Goal: Task Accomplishment & Management: Complete application form

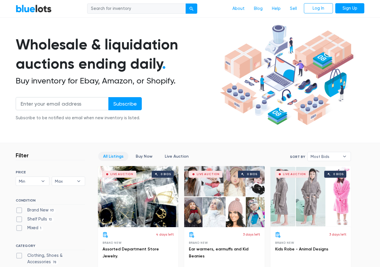
scroll to position [145, 0]
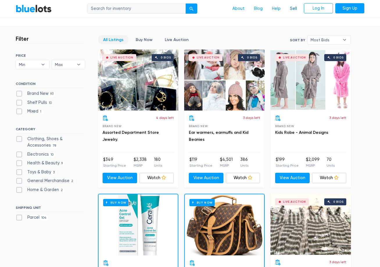
click at [295, 10] on link "Sell" at bounding box center [293, 8] width 16 height 11
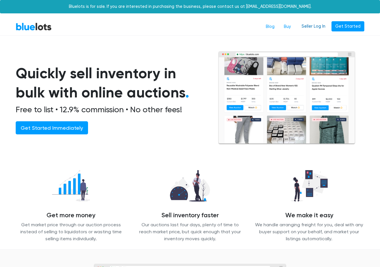
click at [318, 28] on link "Seller Log In" at bounding box center [313, 26] width 31 height 10
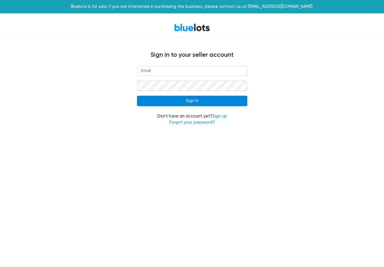
type input "[EMAIL_ADDRESS][DOMAIN_NAME]"
click at [202, 101] on input "Sign In" at bounding box center [192, 101] width 110 height 10
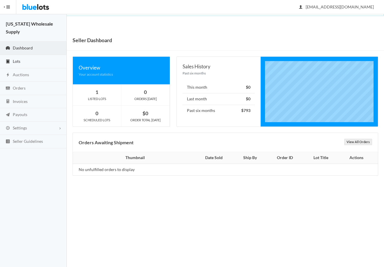
click at [19, 59] on span "Lots" at bounding box center [17, 61] width 8 height 5
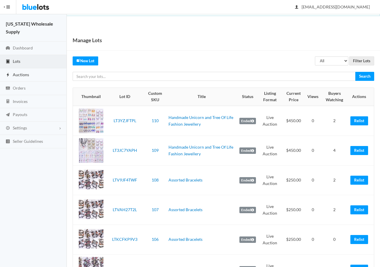
click at [16, 72] on span "Auctions" at bounding box center [21, 74] width 16 height 5
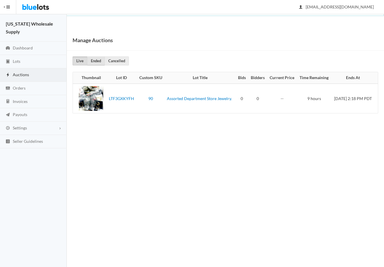
click at [90, 60] on link "Ended" at bounding box center [96, 60] width 18 height 9
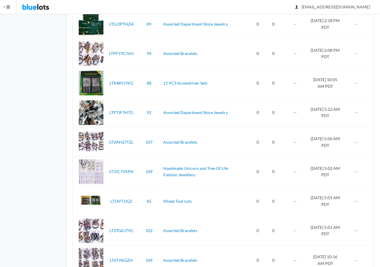
scroll to position [376, 0]
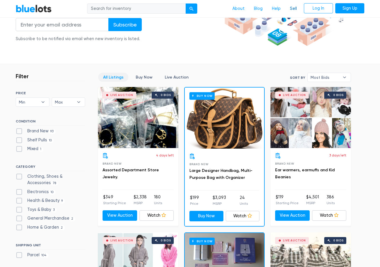
scroll to position [116, 0]
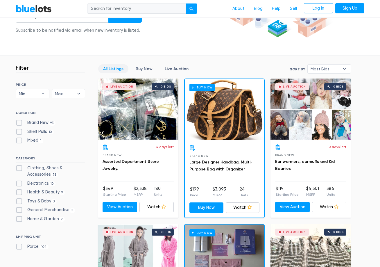
click at [294, 15] on nav "BlueLots About Blog Help Sell Log In Sign Up" at bounding box center [190, 9] width 380 height 18
click at [291, 7] on link "Sell" at bounding box center [293, 8] width 16 height 11
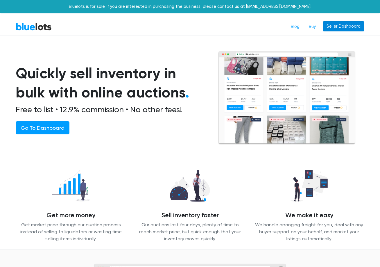
click at [335, 31] on link "Seller Dashboard" at bounding box center [344, 26] width 42 height 10
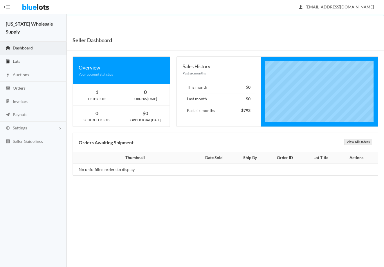
click at [15, 59] on span "Lots" at bounding box center [17, 61] width 8 height 5
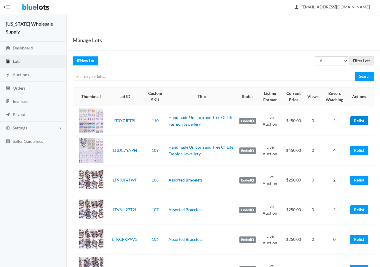
click at [359, 122] on link "Relist" at bounding box center [359, 120] width 18 height 9
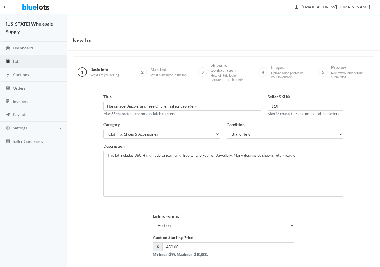
scroll to position [29, 0]
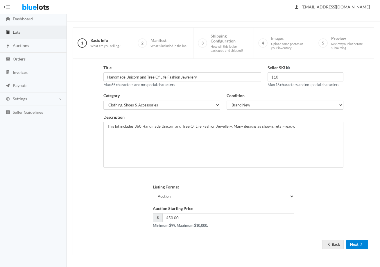
click at [357, 241] on button "Next" at bounding box center [357, 244] width 22 height 9
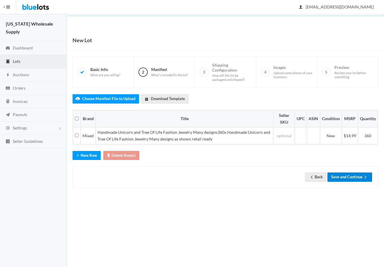
click at [352, 177] on button "Save and Continue" at bounding box center [349, 176] width 45 height 9
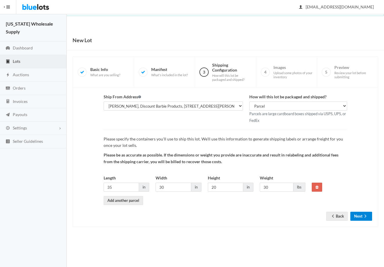
click at [357, 214] on button "Next" at bounding box center [361, 215] width 22 height 9
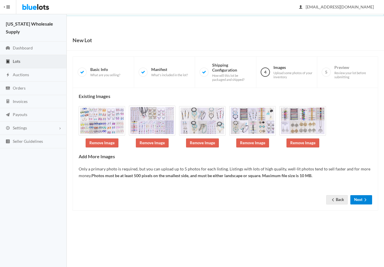
click at [357, 196] on button "Next" at bounding box center [361, 199] width 22 height 9
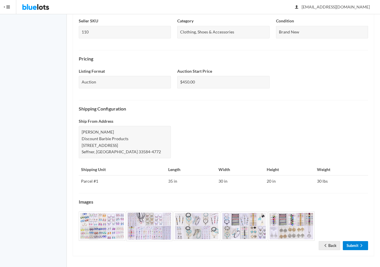
scroll to position [151, 0]
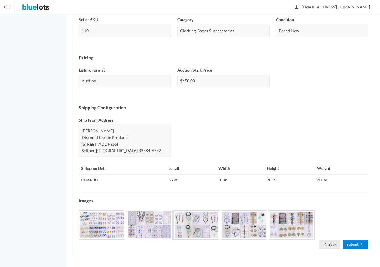
click at [356, 243] on link "Submit" at bounding box center [355, 244] width 25 height 9
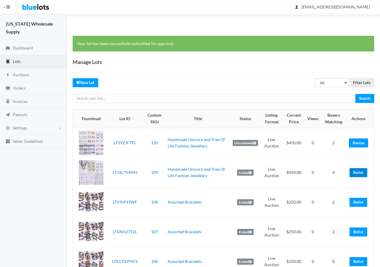
click at [353, 175] on link "Relist" at bounding box center [358, 172] width 18 height 9
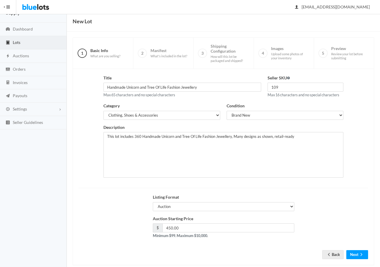
scroll to position [29, 0]
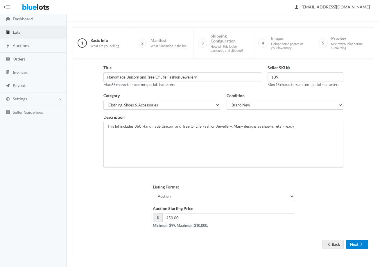
click at [359, 243] on icon "arrow forward" at bounding box center [361, 244] width 6 height 5
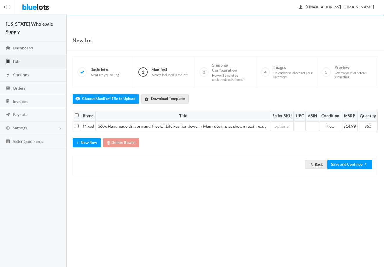
click at [349, 156] on div "Back Save and Continue" at bounding box center [226, 164] width 306 height 21
click at [349, 168] on button "Save and Continue" at bounding box center [349, 164] width 45 height 9
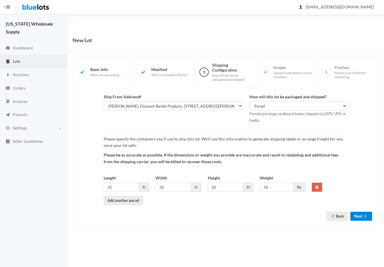
click at [361, 215] on button "Next" at bounding box center [361, 215] width 22 height 9
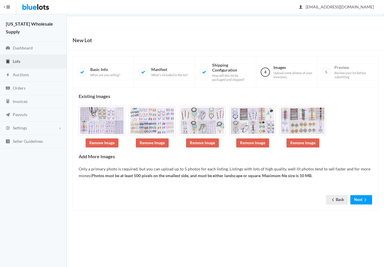
click at [361, 194] on form "Back Next" at bounding box center [226, 191] width 294 height 7
click at [360, 201] on button "Next" at bounding box center [361, 199] width 22 height 9
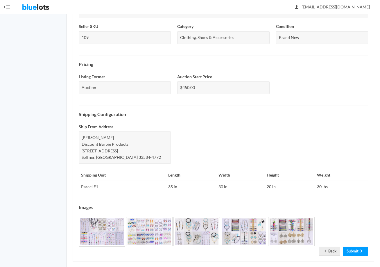
scroll to position [151, 0]
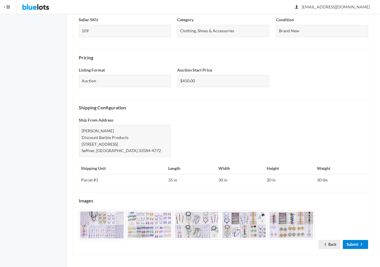
click at [354, 243] on link "Submit" at bounding box center [355, 244] width 25 height 9
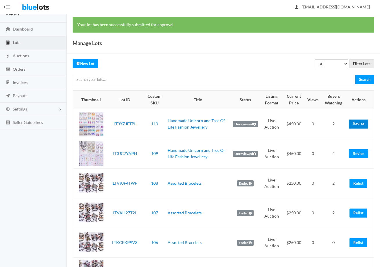
scroll to position [29, 0]
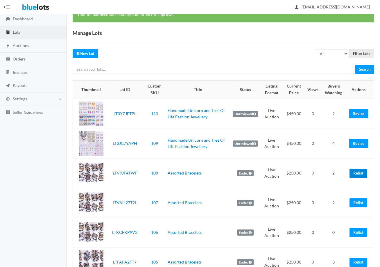
click at [360, 174] on link "Relist" at bounding box center [358, 172] width 18 height 9
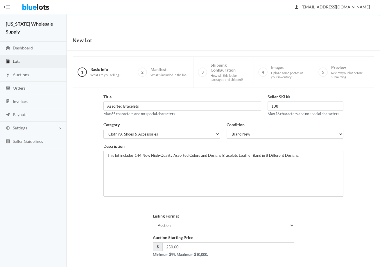
scroll to position [29, 0]
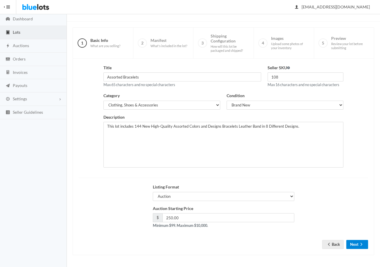
click at [352, 248] on button "Next" at bounding box center [357, 244] width 22 height 9
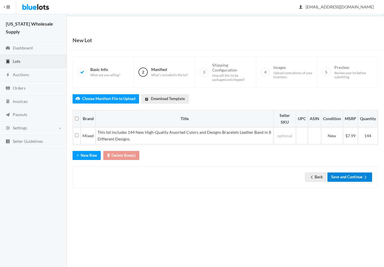
click at [353, 177] on button "Save and Continue" at bounding box center [349, 176] width 45 height 9
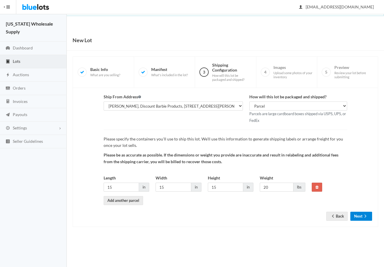
click at [361, 219] on button "Next" at bounding box center [361, 215] width 22 height 9
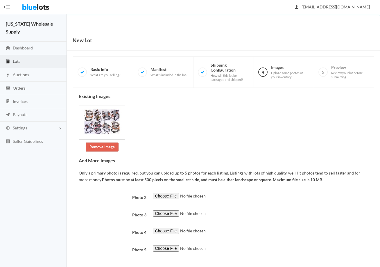
scroll to position [29, 0]
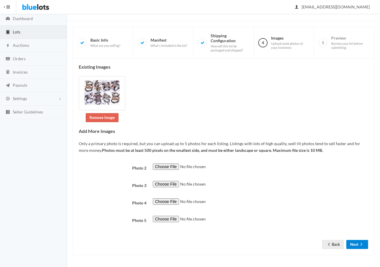
click at [355, 242] on button "Next" at bounding box center [357, 244] width 22 height 9
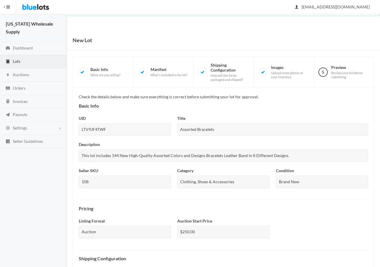
scroll to position [155, 0]
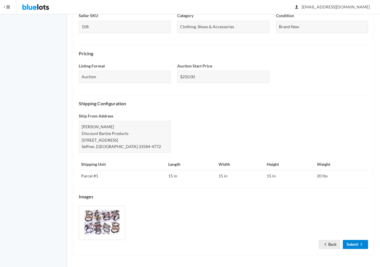
click at [353, 244] on link "Submit" at bounding box center [355, 244] width 25 height 9
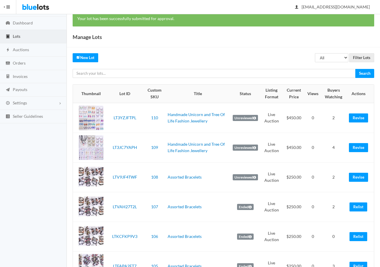
scroll to position [58, 0]
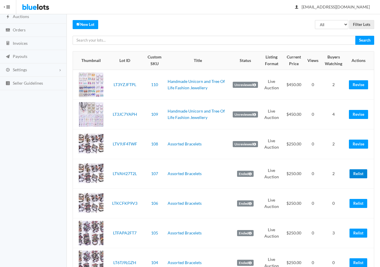
click at [358, 172] on link "Relist" at bounding box center [358, 173] width 18 height 9
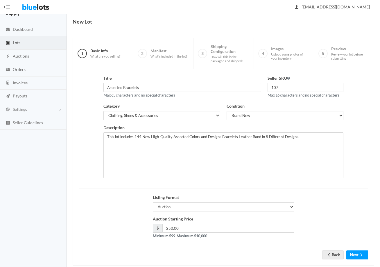
scroll to position [29, 0]
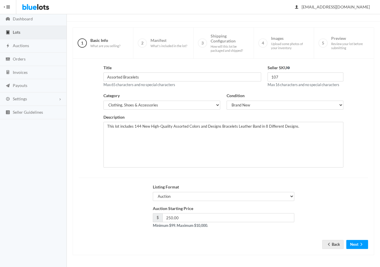
click at [355, 249] on div "Title Assorted Bracelets Max 65 characters and no special characters Seller SKU…" at bounding box center [223, 157] width 301 height 196
click at [354, 248] on button "Next" at bounding box center [357, 244] width 22 height 9
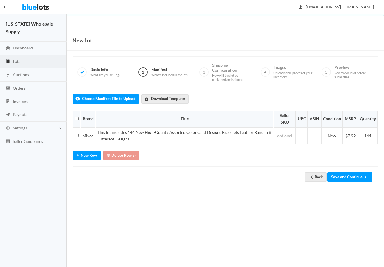
click at [351, 182] on div "Back Save and Continue" at bounding box center [226, 176] width 306 height 21
click at [350, 178] on button "Save and Continue" at bounding box center [349, 176] width 45 height 9
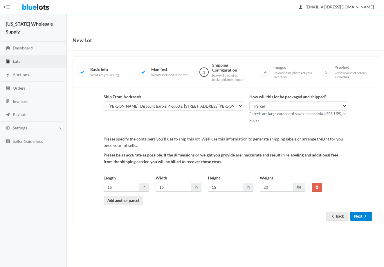
click at [358, 218] on button "Next" at bounding box center [361, 215] width 22 height 9
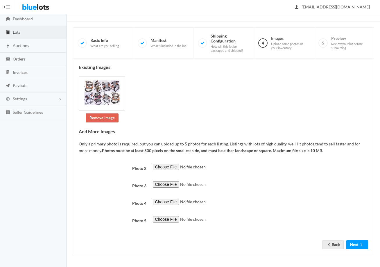
scroll to position [29, 0]
click at [363, 244] on icon "arrow forward" at bounding box center [361, 244] width 6 height 5
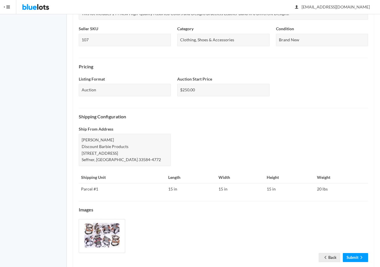
scroll to position [155, 0]
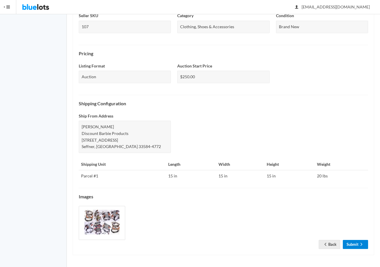
click at [347, 246] on link "Submit" at bounding box center [355, 244] width 25 height 9
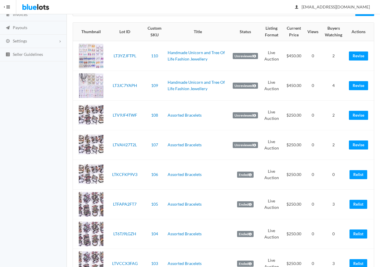
scroll to position [87, 0]
click at [361, 176] on link "Relist" at bounding box center [358, 174] width 18 height 9
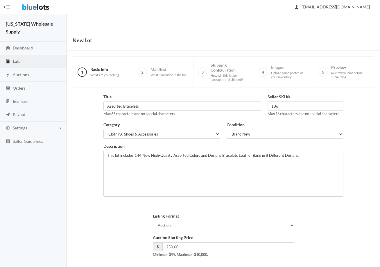
scroll to position [29, 0]
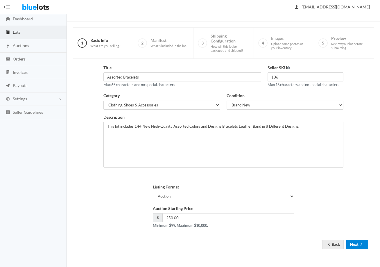
click at [356, 244] on button "Next" at bounding box center [357, 244] width 22 height 9
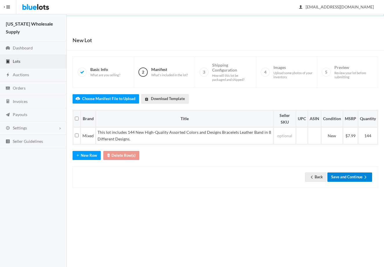
click at [352, 180] on button "Save and Continue" at bounding box center [349, 176] width 45 height 9
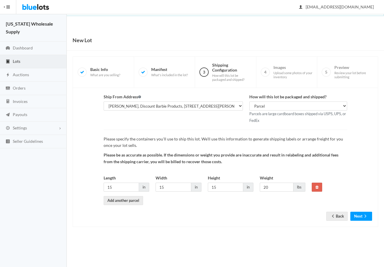
click at [362, 221] on div "Ship From Address [PERSON_NAME], Discount Barbie Products, [STREET_ADDRESS][PER…" at bounding box center [226, 157] width 306 height 139
click at [362, 219] on button "Next" at bounding box center [361, 215] width 22 height 9
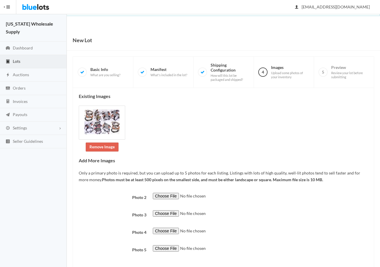
scroll to position [29, 0]
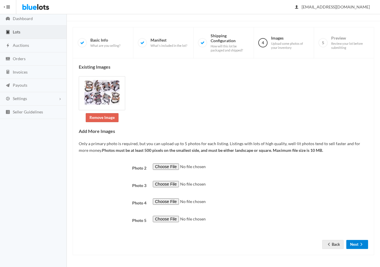
click at [356, 243] on button "Next" at bounding box center [357, 244] width 22 height 9
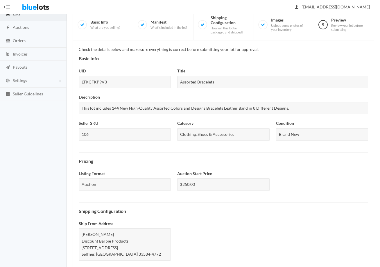
scroll to position [155, 0]
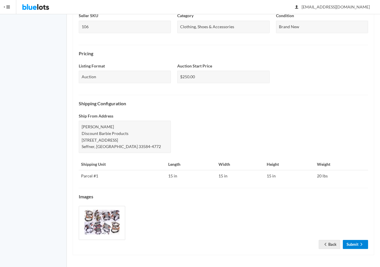
click at [351, 243] on link "Submit" at bounding box center [355, 244] width 25 height 9
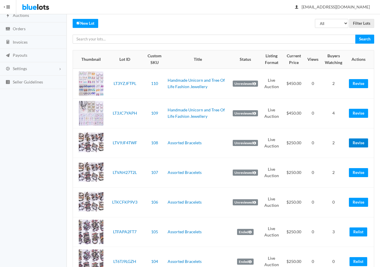
scroll to position [145, 0]
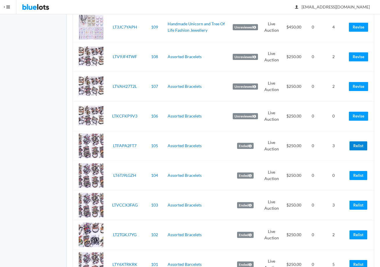
click at [359, 144] on link "Relist" at bounding box center [358, 145] width 18 height 9
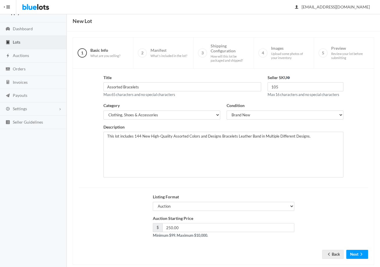
scroll to position [29, 0]
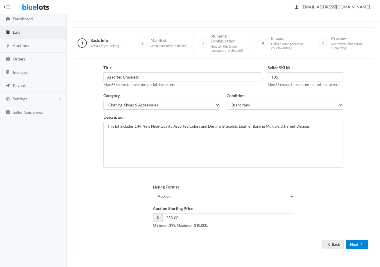
click at [360, 243] on icon "arrow forward" at bounding box center [361, 244] width 6 height 5
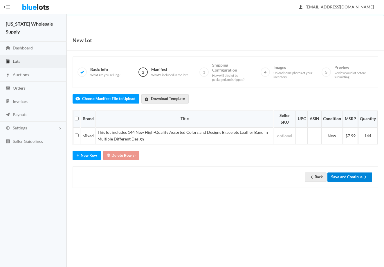
click at [354, 179] on button "Save and Continue" at bounding box center [349, 176] width 45 height 9
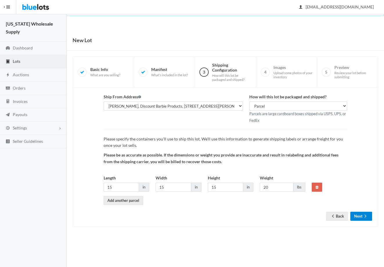
click at [359, 211] on button "Next" at bounding box center [361, 215] width 22 height 9
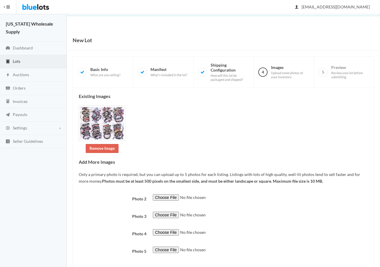
scroll to position [31, 0]
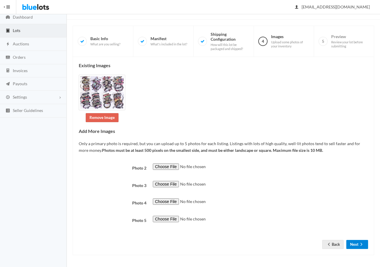
click at [358, 246] on icon "arrow forward" at bounding box center [361, 244] width 6 height 5
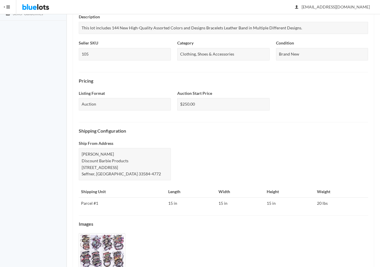
scroll to position [145, 0]
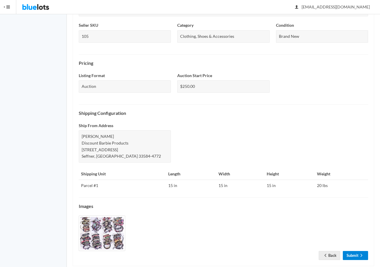
click at [357, 257] on link "Submit" at bounding box center [355, 255] width 25 height 9
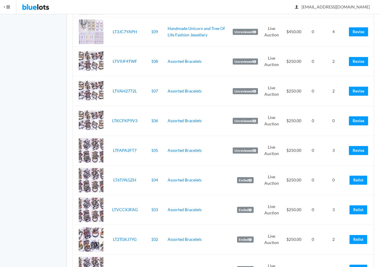
scroll to position [145, 0]
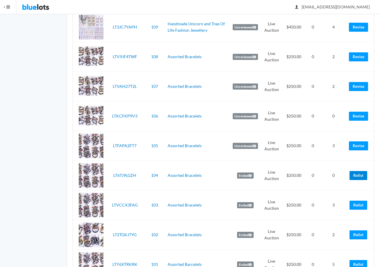
click at [358, 174] on link "Relist" at bounding box center [358, 175] width 18 height 9
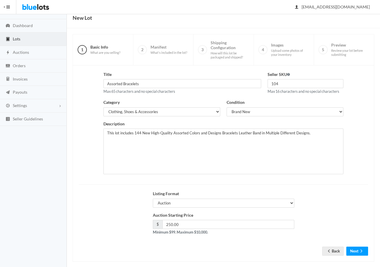
scroll to position [29, 0]
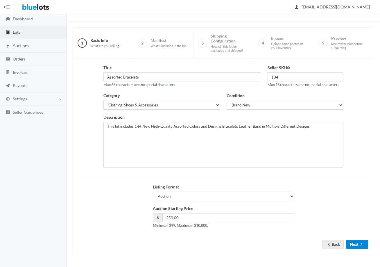
click at [357, 245] on button "Next" at bounding box center [357, 244] width 22 height 9
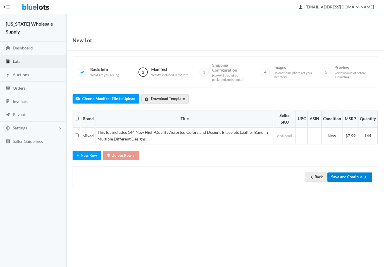
click at [350, 175] on button "Save and Continue" at bounding box center [349, 176] width 45 height 9
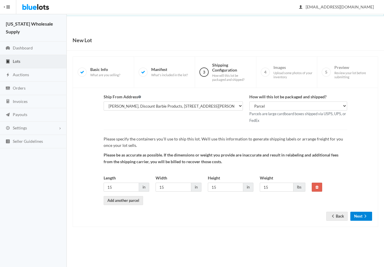
click at [356, 216] on button "Next" at bounding box center [361, 215] width 22 height 9
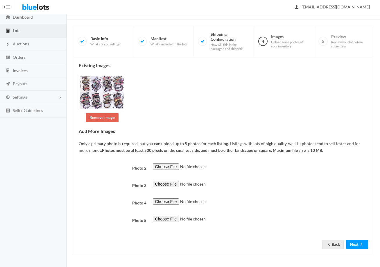
scroll to position [31, 0]
click at [363, 244] on icon "arrow forward" at bounding box center [361, 244] width 6 height 5
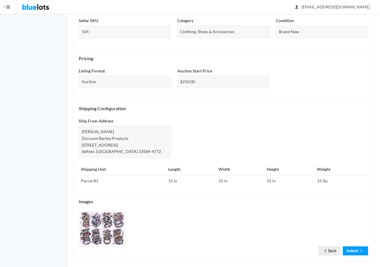
scroll to position [156, 0]
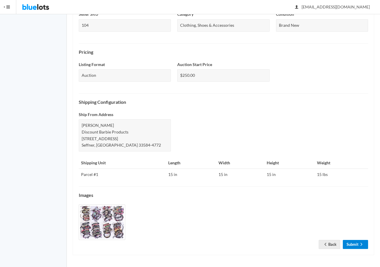
click at [355, 244] on link "Submit" at bounding box center [355, 244] width 25 height 9
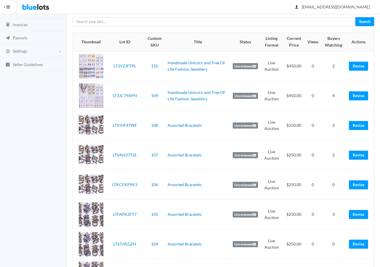
scroll to position [174, 0]
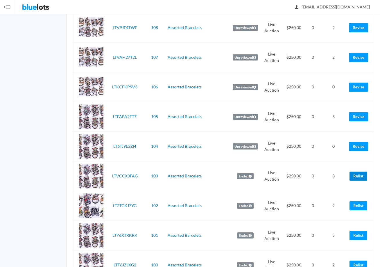
click at [357, 175] on link "Relist" at bounding box center [358, 175] width 18 height 9
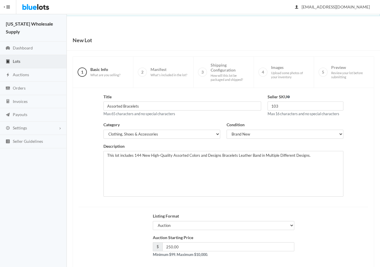
scroll to position [29, 0]
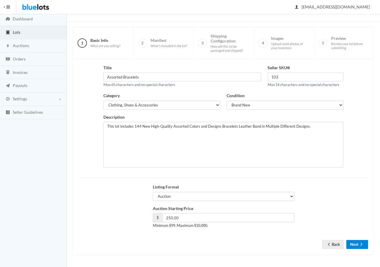
click at [356, 241] on button "Next" at bounding box center [357, 244] width 22 height 9
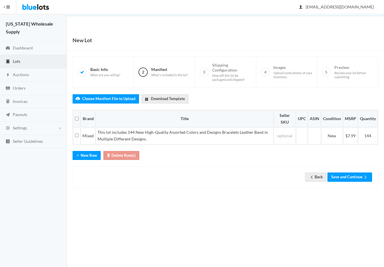
click at [350, 183] on div "Back Save and Continue" at bounding box center [226, 176] width 306 height 21
click at [351, 179] on button "Save and Continue" at bounding box center [349, 176] width 45 height 9
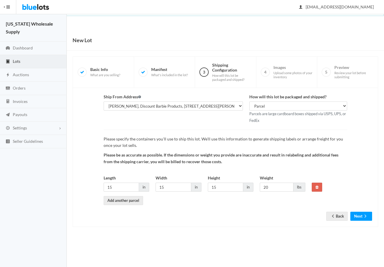
click at [356, 210] on form "Ship From Address Rick, Discount Barbie Products, 412 Golden Elm Dr, Seffner, F…" at bounding box center [226, 152] width 294 height 118
click at [359, 212] on button "Next" at bounding box center [361, 215] width 22 height 9
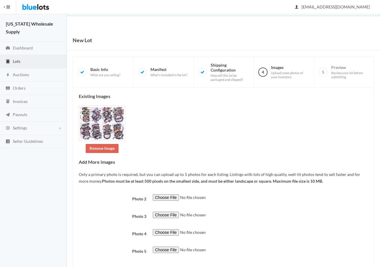
scroll to position [31, 0]
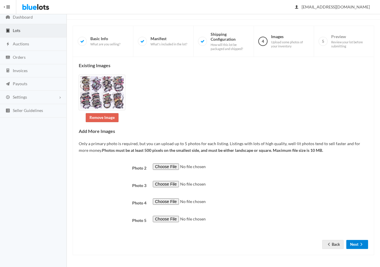
click at [353, 249] on button "Next" at bounding box center [357, 244] width 22 height 9
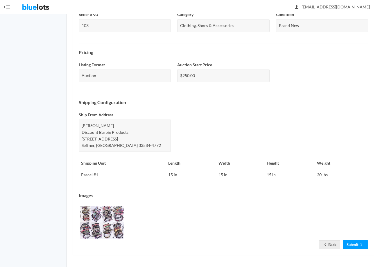
scroll to position [156, 0]
click at [353, 247] on link "Submit" at bounding box center [355, 244] width 25 height 9
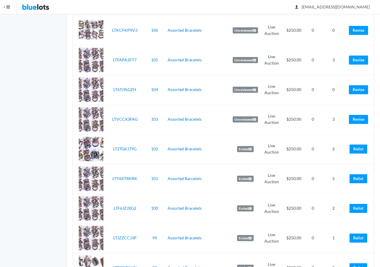
scroll to position [261, 0]
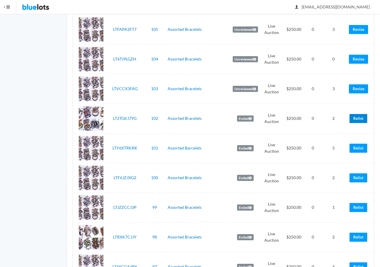
drag, startPoint x: 355, startPoint y: 117, endPoint x: 221, endPoint y: 30, distance: 159.4
click at [355, 117] on link "Relist" at bounding box center [358, 118] width 18 height 9
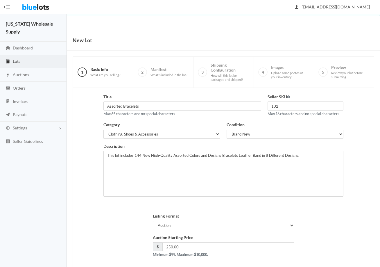
scroll to position [29, 0]
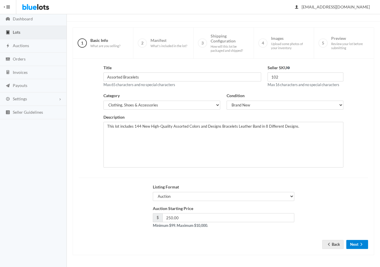
click at [358, 240] on button "Next" at bounding box center [357, 244] width 22 height 9
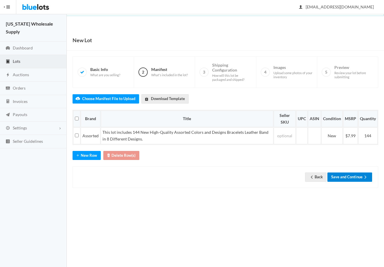
click at [346, 179] on button "Save and Continue" at bounding box center [349, 176] width 45 height 9
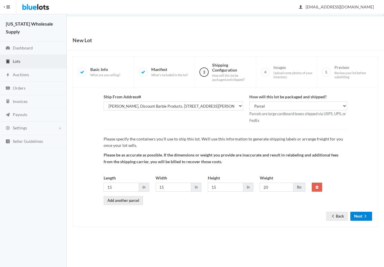
click at [361, 213] on button "Next" at bounding box center [361, 215] width 22 height 9
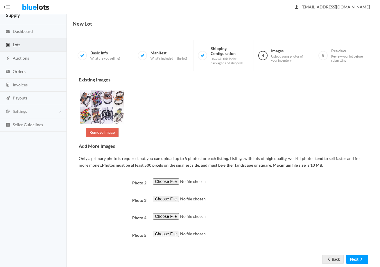
scroll to position [31, 0]
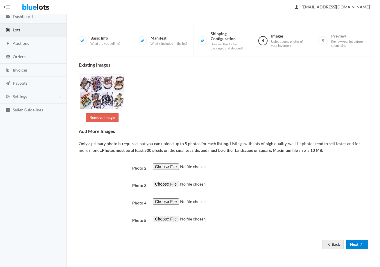
click at [358, 245] on button "Next" at bounding box center [357, 244] width 22 height 9
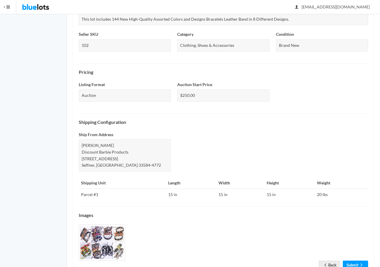
scroll to position [157, 0]
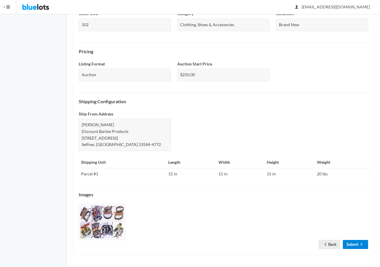
click at [359, 245] on icon "arrow forward" at bounding box center [361, 244] width 6 height 5
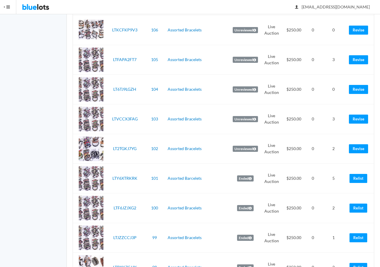
scroll to position [232, 0]
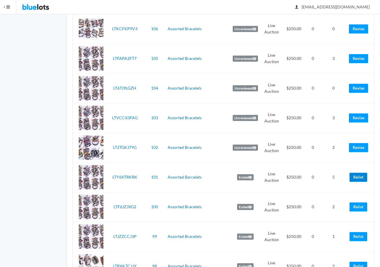
click at [358, 177] on link "Relist" at bounding box center [358, 176] width 18 height 9
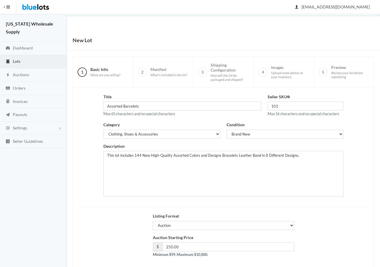
scroll to position [29, 0]
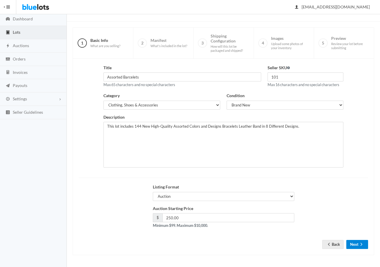
click at [356, 243] on button "Next" at bounding box center [357, 244] width 22 height 9
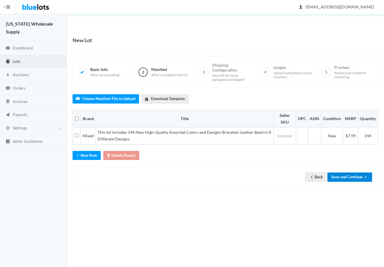
click at [350, 178] on button "Save and Continue" at bounding box center [349, 176] width 45 height 9
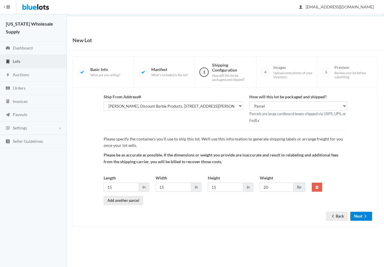
click at [361, 215] on button "Next" at bounding box center [361, 215] width 22 height 9
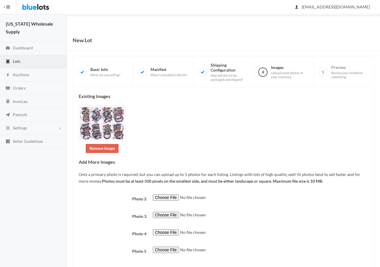
scroll to position [31, 0]
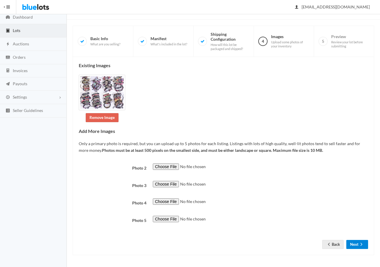
click at [359, 247] on button "Next" at bounding box center [357, 244] width 22 height 9
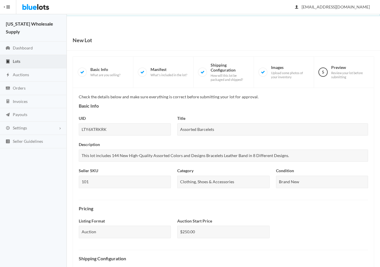
scroll to position [156, 0]
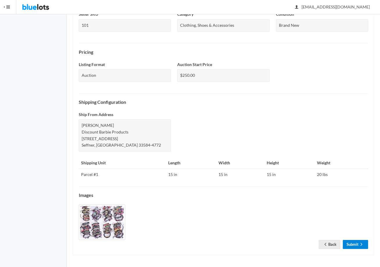
click at [355, 243] on link "Submit" at bounding box center [355, 244] width 25 height 9
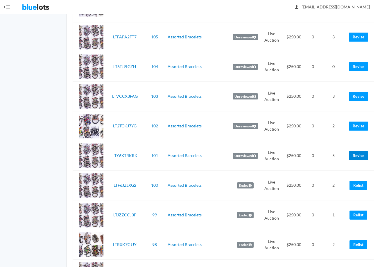
scroll to position [261, 0]
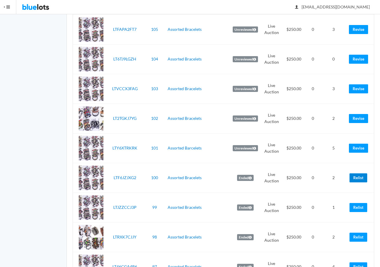
click at [359, 178] on link "Relist" at bounding box center [358, 177] width 18 height 9
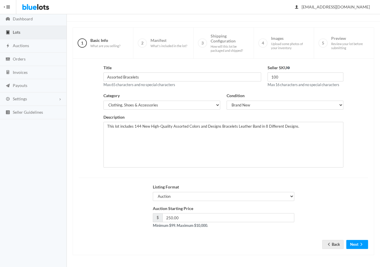
scroll to position [29, 0]
click at [361, 242] on icon "arrow forward" at bounding box center [361, 243] width 2 height 3
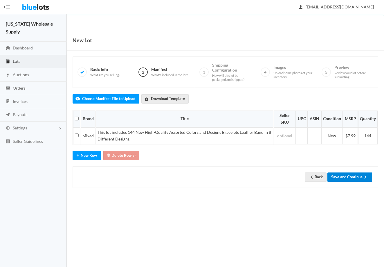
click at [351, 179] on button "Save and Continue" at bounding box center [349, 176] width 45 height 9
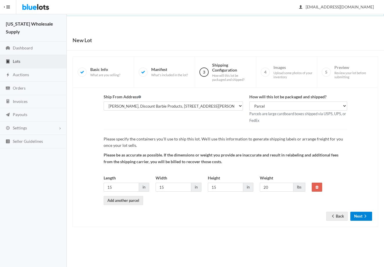
click at [362, 214] on button "Next" at bounding box center [361, 215] width 22 height 9
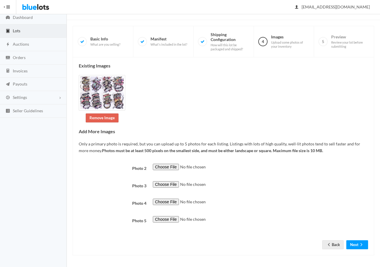
scroll to position [31, 0]
click at [357, 242] on button "Next" at bounding box center [357, 244] width 22 height 9
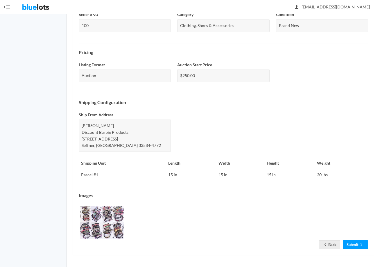
scroll to position [156, 0]
click at [357, 247] on link "Submit" at bounding box center [355, 244] width 25 height 9
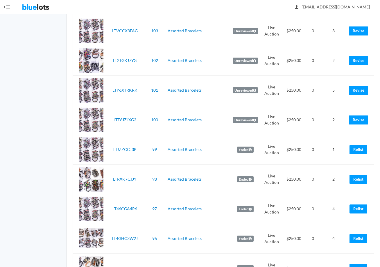
scroll to position [319, 0]
click at [357, 149] on link "Relist" at bounding box center [358, 149] width 18 height 9
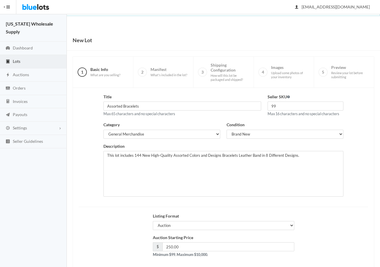
scroll to position [29, 0]
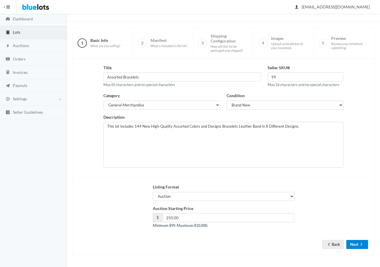
click at [353, 244] on button "Next" at bounding box center [357, 244] width 22 height 9
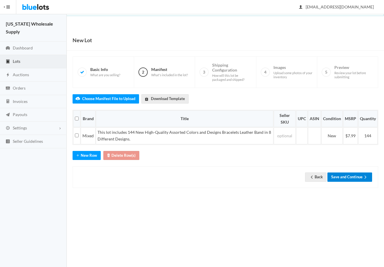
click at [356, 177] on button "Save and Continue" at bounding box center [349, 176] width 45 height 9
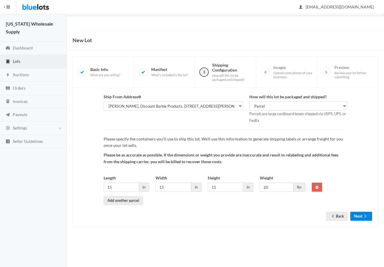
click at [354, 214] on button "Next" at bounding box center [361, 215] width 22 height 9
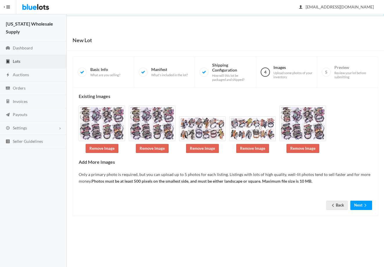
click at [363, 210] on div "Existing Images Remove Image Remove Image Remove Image Remove Image Remove Imag…" at bounding box center [226, 152] width 306 height 128
click at [362, 206] on button "Next" at bounding box center [361, 204] width 22 height 9
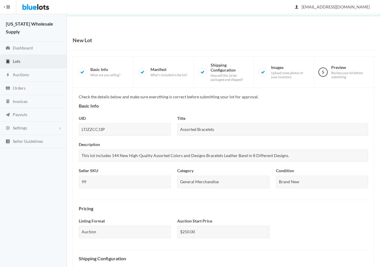
scroll to position [156, 0]
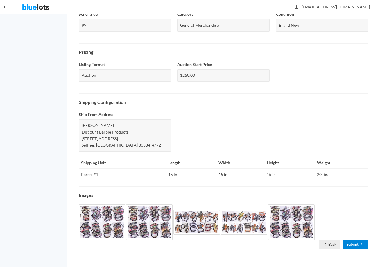
click at [361, 244] on icon "arrow forward" at bounding box center [361, 243] width 2 height 3
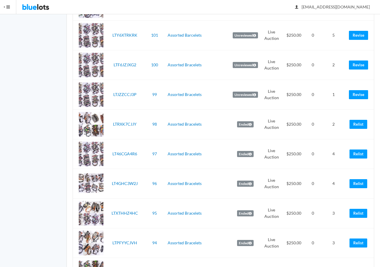
scroll to position [377, 0]
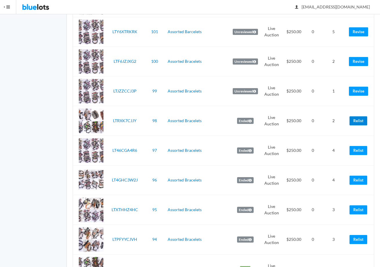
click at [355, 120] on link "Relist" at bounding box center [358, 120] width 18 height 9
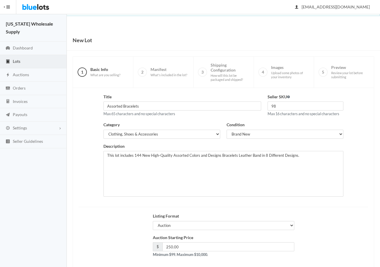
scroll to position [29, 0]
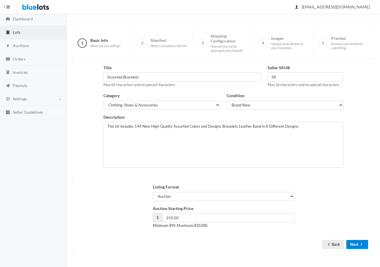
click at [361, 246] on ion-icon "arrow forward" at bounding box center [361, 245] width 6 height 6
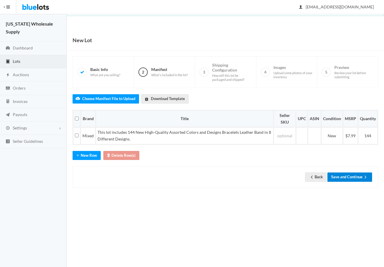
click at [351, 179] on button "Save and Continue" at bounding box center [349, 176] width 45 height 9
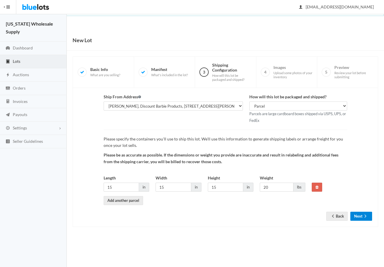
click at [359, 217] on button "Next" at bounding box center [361, 215] width 22 height 9
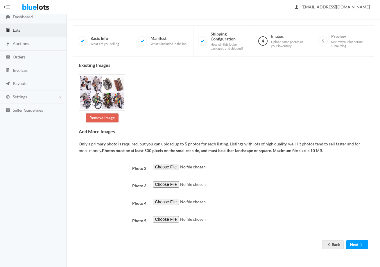
scroll to position [31, 0]
click at [357, 249] on button "Next" at bounding box center [357, 244] width 22 height 9
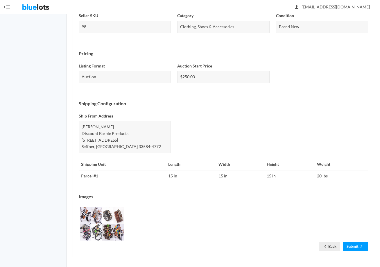
scroll to position [157, 0]
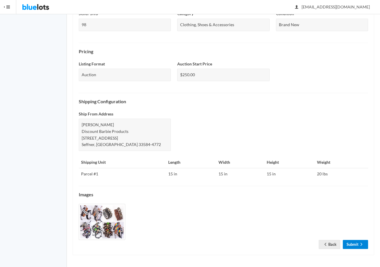
click at [356, 244] on link "Submit" at bounding box center [355, 244] width 25 height 9
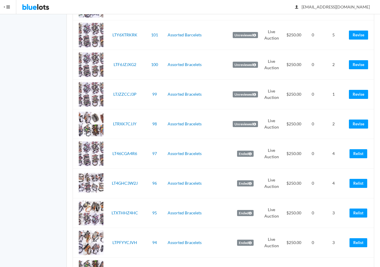
scroll to position [377, 0]
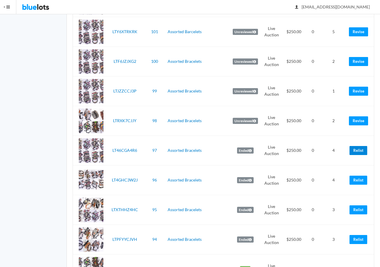
click at [356, 147] on link "Relist" at bounding box center [358, 150] width 18 height 9
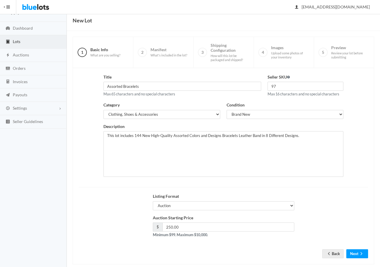
scroll to position [29, 0]
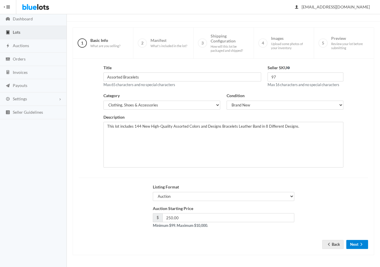
click at [360, 242] on icon "arrow forward" at bounding box center [361, 244] width 6 height 5
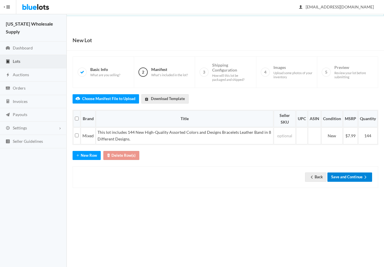
click at [354, 179] on button "Save and Continue" at bounding box center [349, 176] width 45 height 9
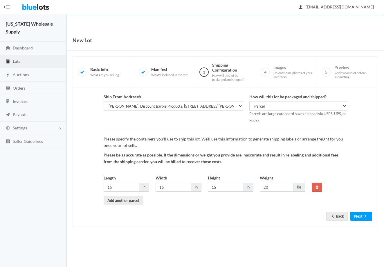
click at [363, 208] on form "Ship From Address Rick, Discount Barbie Products, 412 Golden Elm Dr, Seffner, F…" at bounding box center [226, 152] width 294 height 118
click at [364, 213] on icon "arrow forward" at bounding box center [366, 215] width 6 height 5
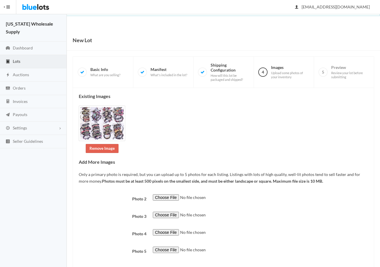
scroll to position [31, 0]
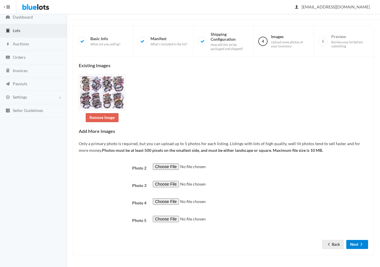
click at [360, 240] on button "Next" at bounding box center [357, 244] width 22 height 9
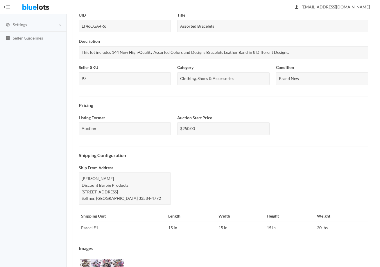
scroll to position [145, 0]
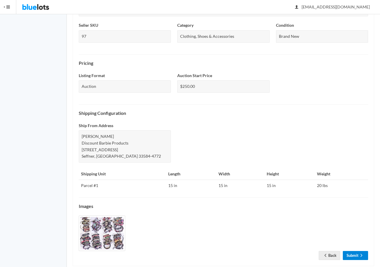
click at [356, 256] on link "Submit" at bounding box center [355, 255] width 25 height 9
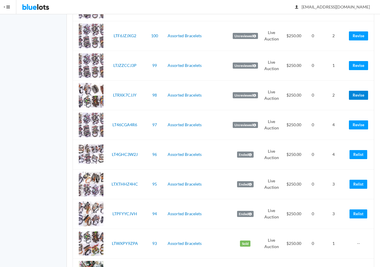
scroll to position [406, 0]
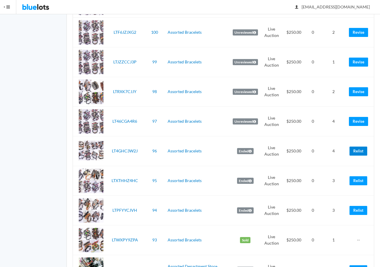
click at [359, 149] on link "Relist" at bounding box center [358, 150] width 18 height 9
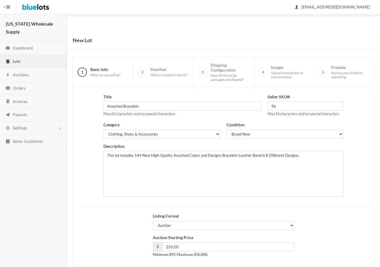
scroll to position [29, 0]
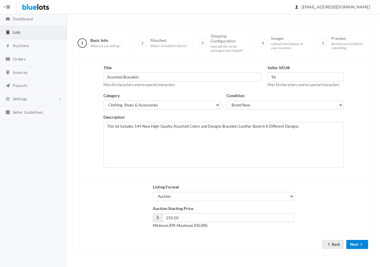
click at [356, 242] on button "Next" at bounding box center [357, 244] width 22 height 9
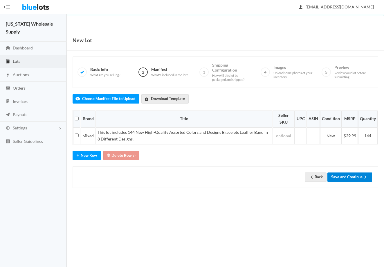
click at [353, 178] on button "Save and Continue" at bounding box center [349, 176] width 45 height 9
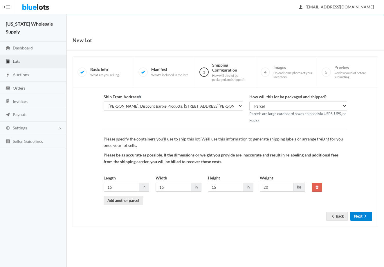
click at [361, 216] on button "Next" at bounding box center [361, 215] width 22 height 9
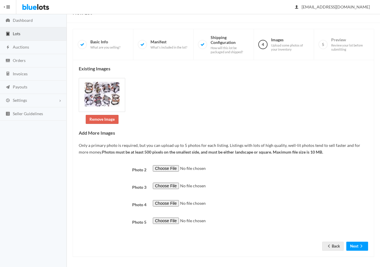
scroll to position [29, 0]
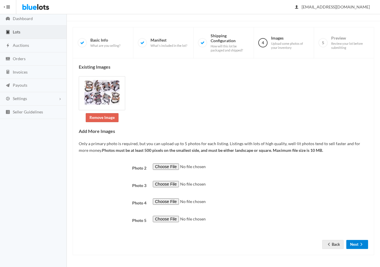
click at [359, 246] on ion-icon "arrow forward" at bounding box center [361, 245] width 6 height 6
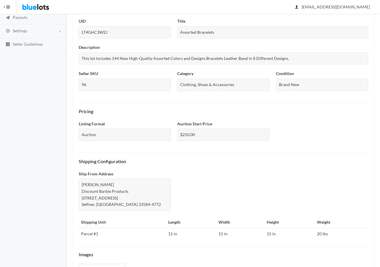
scroll to position [145, 0]
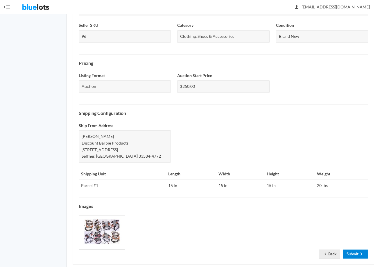
click at [353, 253] on link "Submit" at bounding box center [355, 253] width 25 height 9
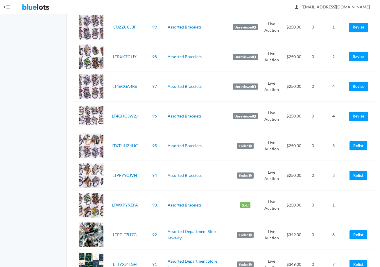
scroll to position [464, 0]
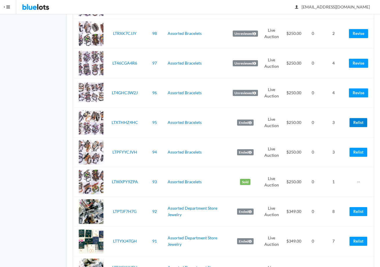
drag, startPoint x: 357, startPoint y: 124, endPoint x: 221, endPoint y: 24, distance: 168.9
click at [357, 124] on link "Relist" at bounding box center [358, 122] width 18 height 9
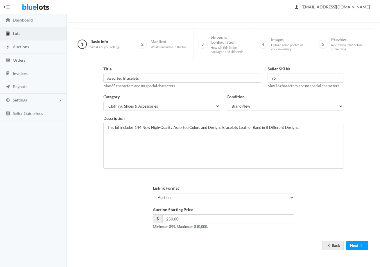
scroll to position [29, 0]
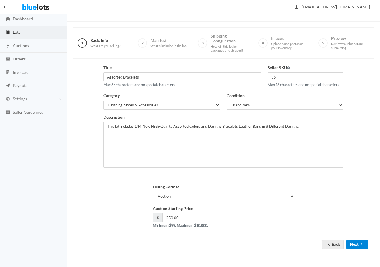
click at [358, 243] on button "Next" at bounding box center [357, 244] width 22 height 9
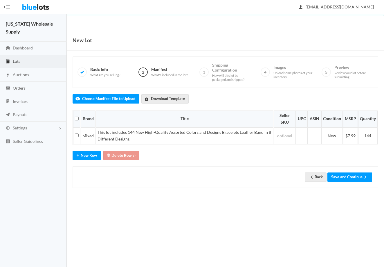
click at [356, 181] on div "Back Save and Continue" at bounding box center [226, 176] width 306 height 21
click at [355, 180] on button "Save and Continue" at bounding box center [349, 176] width 45 height 9
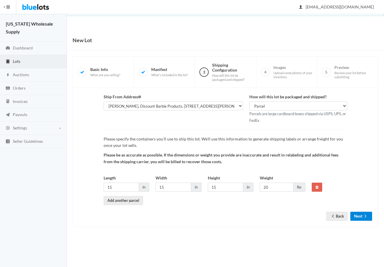
click at [359, 218] on button "Next" at bounding box center [361, 215] width 22 height 9
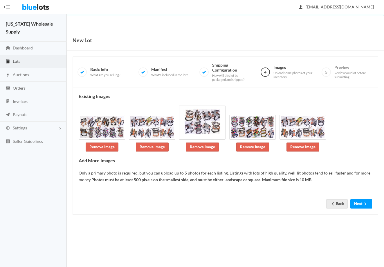
click at [357, 196] on form "Back Next" at bounding box center [226, 195] width 294 height 7
click at [359, 206] on button "Next" at bounding box center [361, 203] width 22 height 9
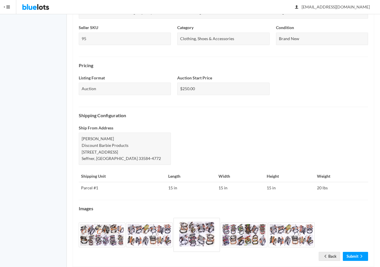
scroll to position [145, 0]
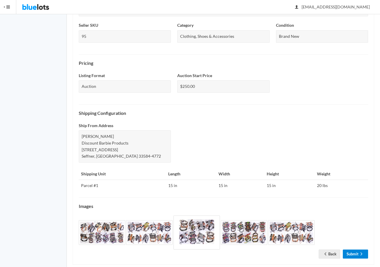
click at [357, 253] on link "Submit" at bounding box center [355, 253] width 25 height 9
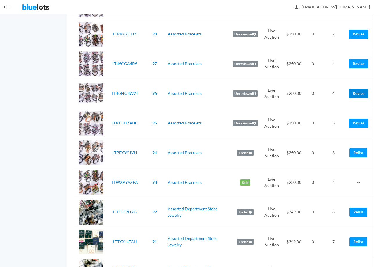
scroll to position [464, 0]
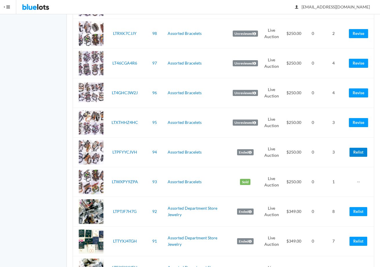
click at [357, 154] on link "Relist" at bounding box center [358, 151] width 18 height 9
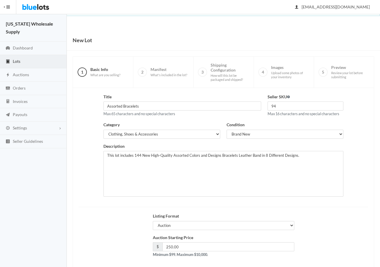
scroll to position [29, 0]
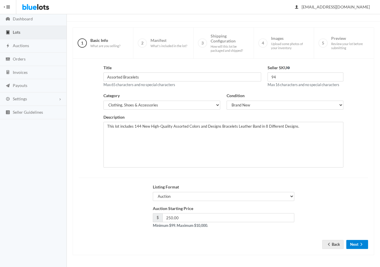
click at [359, 244] on icon "arrow forward" at bounding box center [361, 244] width 6 height 5
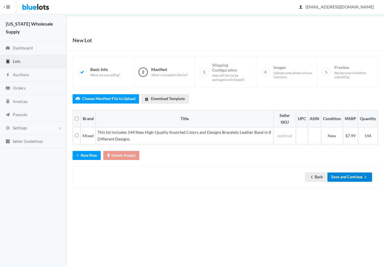
click at [353, 179] on button "Save and Continue" at bounding box center [349, 176] width 45 height 9
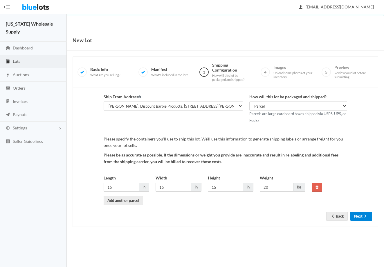
click at [363, 215] on icon "arrow forward" at bounding box center [366, 215] width 6 height 5
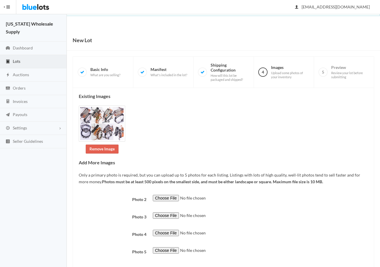
scroll to position [31, 0]
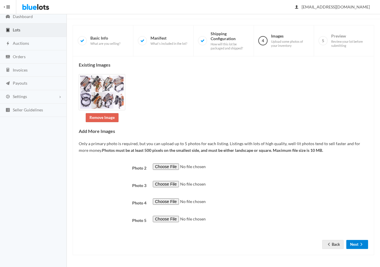
click at [355, 246] on button "Next" at bounding box center [357, 244] width 22 height 9
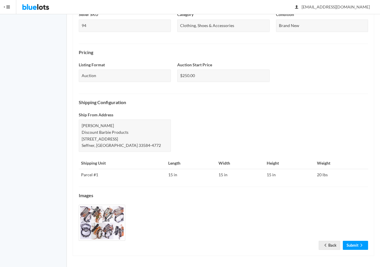
scroll to position [157, 0]
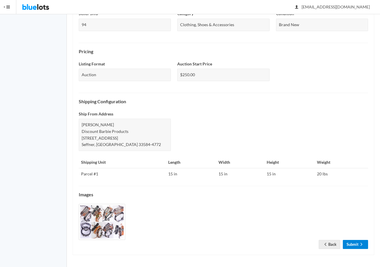
click at [357, 243] on link "Submit" at bounding box center [355, 244] width 25 height 9
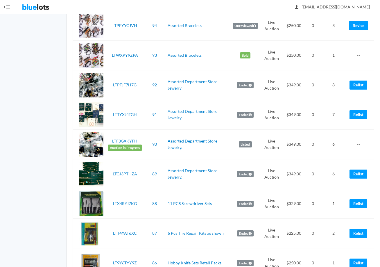
scroll to position [581, 0]
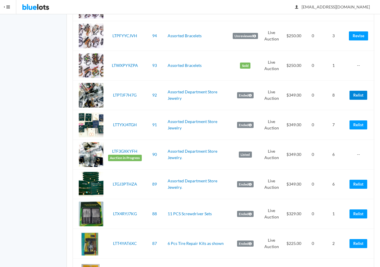
click at [361, 95] on link "Relist" at bounding box center [358, 95] width 18 height 9
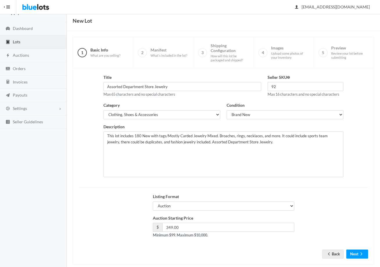
scroll to position [29, 0]
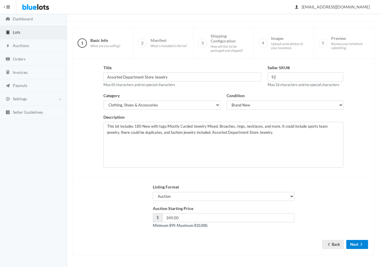
click at [358, 245] on button "Next" at bounding box center [357, 244] width 22 height 9
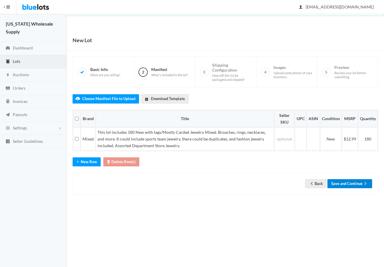
click at [350, 185] on button "Save and Continue" at bounding box center [349, 183] width 45 height 9
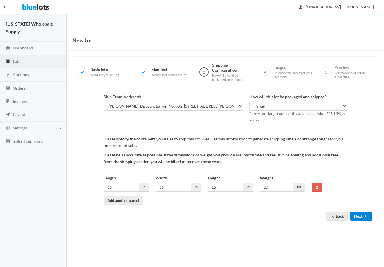
click at [360, 214] on button "Next" at bounding box center [361, 215] width 22 height 9
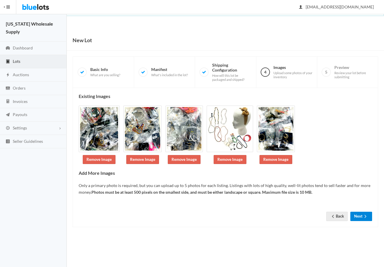
click at [358, 220] on button "Next" at bounding box center [361, 215] width 22 height 9
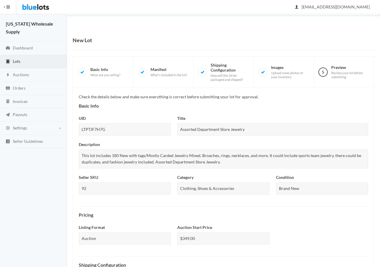
scroll to position [174, 0]
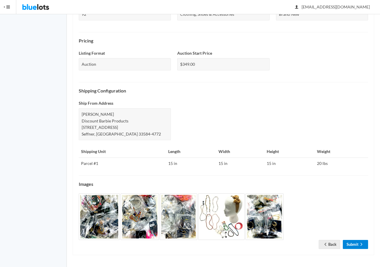
click at [351, 243] on link "Submit" at bounding box center [355, 244] width 25 height 9
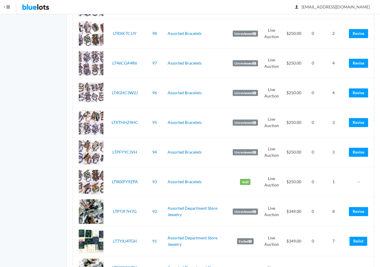
scroll to position [523, 0]
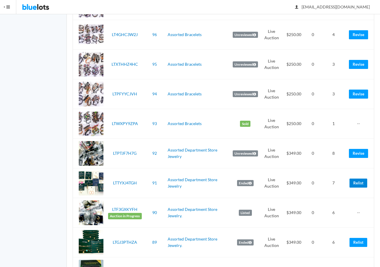
click at [358, 186] on link "Relist" at bounding box center [358, 182] width 18 height 9
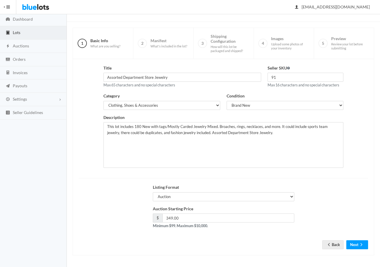
scroll to position [29, 0]
click at [354, 244] on button "Next" at bounding box center [357, 244] width 22 height 9
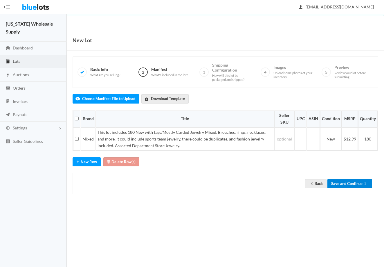
click at [350, 184] on button "Save and Continue" at bounding box center [349, 183] width 45 height 9
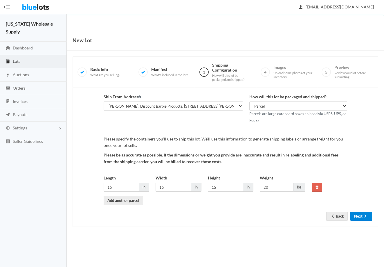
click at [363, 219] on ion-icon "arrow forward" at bounding box center [366, 216] width 6 height 6
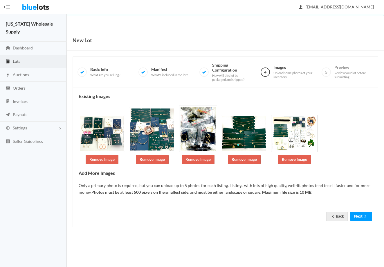
click at [360, 210] on form "Back Next" at bounding box center [226, 208] width 294 height 7
click at [360, 216] on button "Next" at bounding box center [361, 215] width 22 height 9
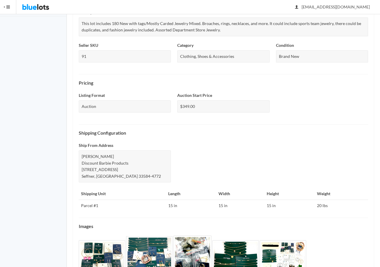
scroll to position [174, 0]
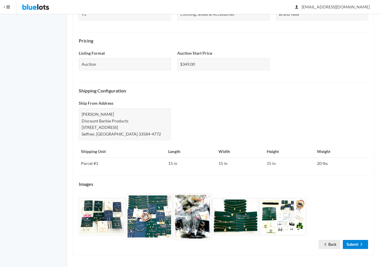
click at [358, 244] on link "Submit" at bounding box center [355, 244] width 25 height 9
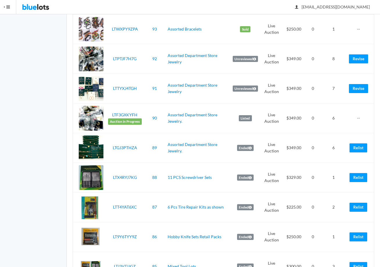
scroll to position [639, 0]
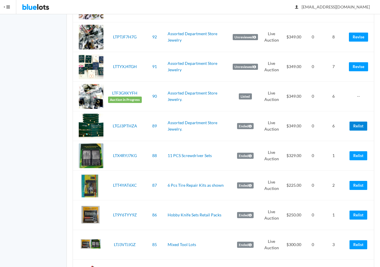
click at [359, 125] on link "Relist" at bounding box center [358, 125] width 18 height 9
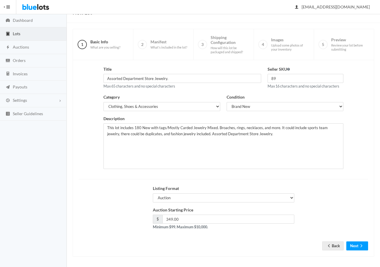
scroll to position [29, 0]
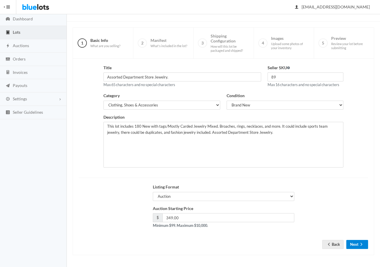
click at [360, 247] on ion-icon "arrow forward" at bounding box center [361, 245] width 6 height 6
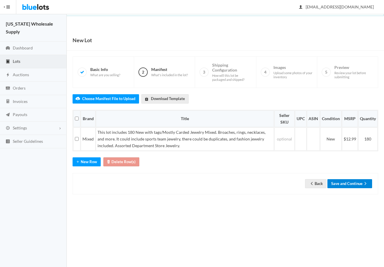
click at [349, 183] on button "Save and Continue" at bounding box center [349, 183] width 45 height 9
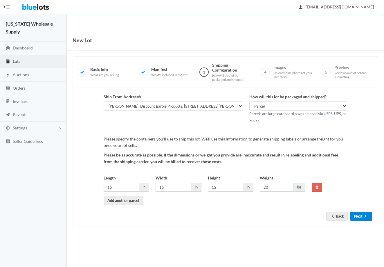
click at [363, 214] on icon "arrow forward" at bounding box center [366, 215] width 6 height 5
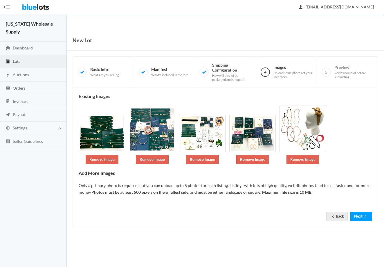
click at [362, 222] on div "Existing Images Remove Image Remove Image Remove Image Remove Image Remove Imag…" at bounding box center [226, 157] width 306 height 139
click at [361, 222] on div "Existing Images Remove Image Remove Image Remove Image Remove Image Remove Imag…" at bounding box center [226, 157] width 306 height 139
click at [361, 216] on button "Next" at bounding box center [361, 215] width 22 height 9
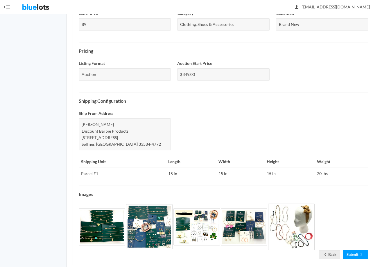
scroll to position [174, 0]
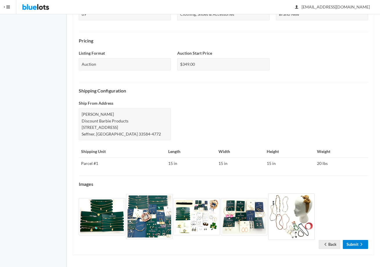
click at [359, 247] on link "Submit" at bounding box center [355, 244] width 25 height 9
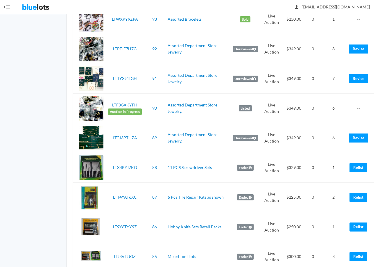
scroll to position [639, 0]
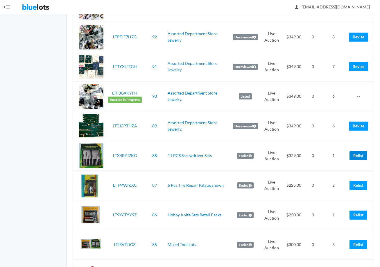
click at [359, 155] on link "Relist" at bounding box center [358, 155] width 18 height 9
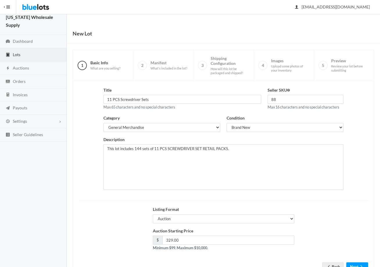
scroll to position [29, 0]
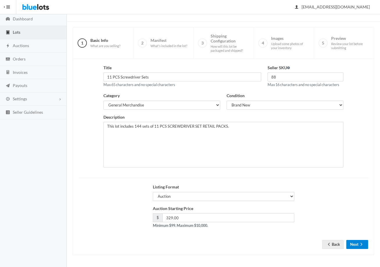
click at [365, 247] on button "Next" at bounding box center [357, 244] width 22 height 9
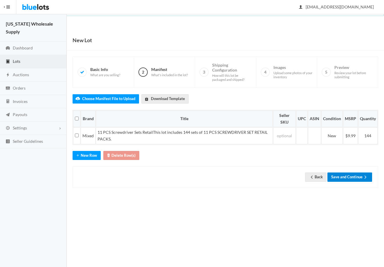
click at [349, 178] on button "Save and Continue" at bounding box center [349, 176] width 45 height 9
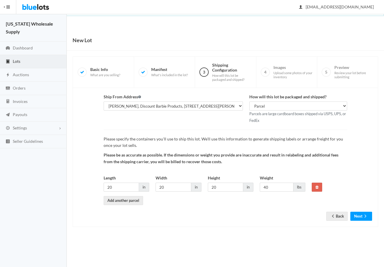
click at [362, 221] on div "Ship From Address Rick, Discount Barbie Products, 412 Golden Elm Dr, Seffner, F…" at bounding box center [226, 157] width 306 height 139
click at [363, 220] on button "Next" at bounding box center [361, 215] width 22 height 9
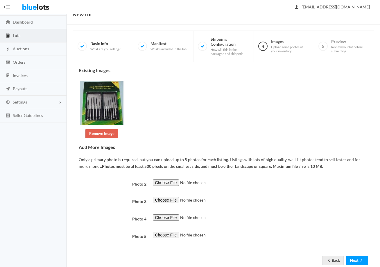
scroll to position [42, 0]
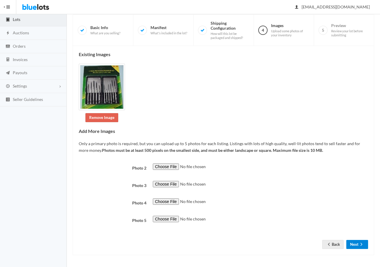
click at [358, 245] on button "Next" at bounding box center [357, 244] width 22 height 9
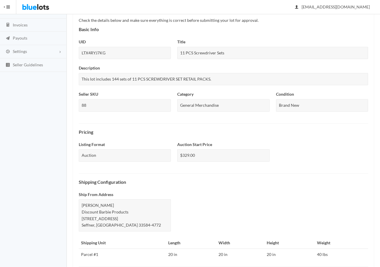
scroll to position [167, 0]
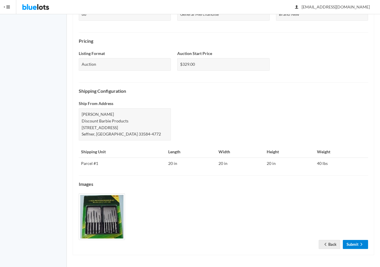
click at [356, 242] on link "Submit" at bounding box center [355, 244] width 25 height 9
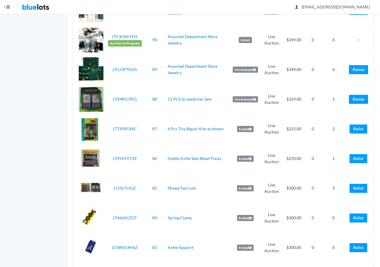
scroll to position [697, 0]
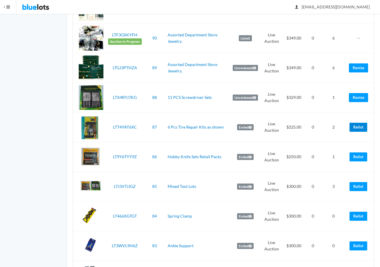
click at [357, 127] on link "Relist" at bounding box center [358, 127] width 18 height 9
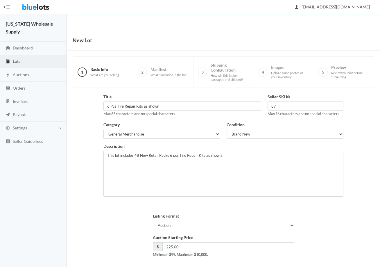
scroll to position [29, 0]
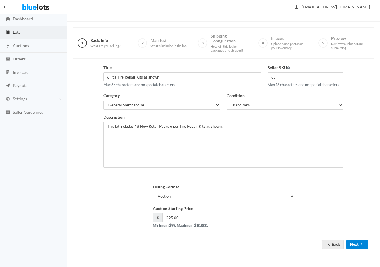
click at [357, 243] on button "Next" at bounding box center [357, 244] width 22 height 9
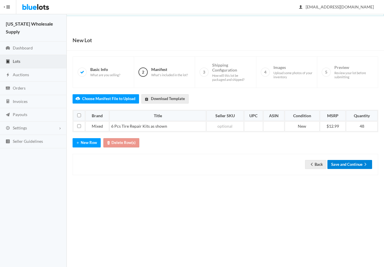
click at [351, 165] on button "Save and Continue" at bounding box center [349, 164] width 45 height 9
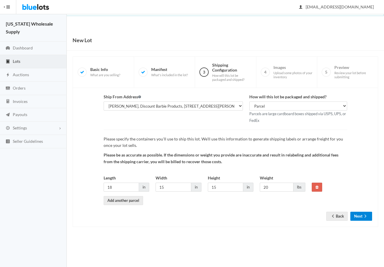
click at [357, 216] on button "Next" at bounding box center [361, 215] width 22 height 9
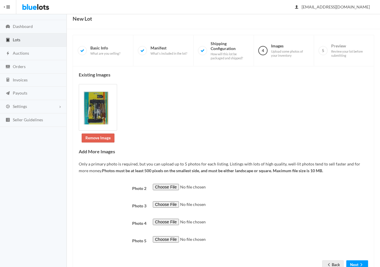
scroll to position [42, 0]
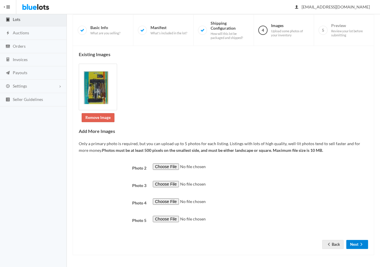
click at [359, 247] on button "Next" at bounding box center [357, 244] width 22 height 9
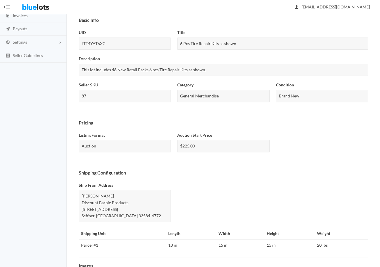
scroll to position [167, 0]
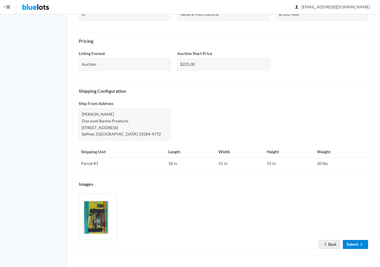
click at [358, 243] on link "Submit" at bounding box center [355, 244] width 25 height 9
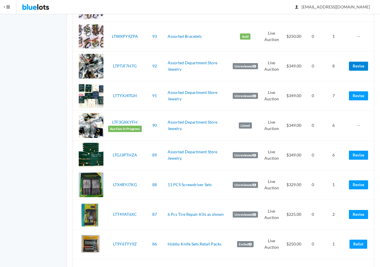
scroll to position [668, 0]
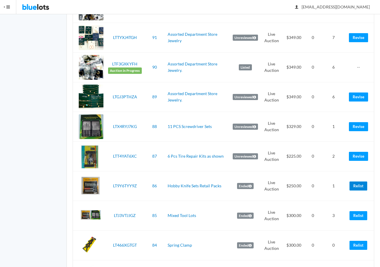
click at [359, 186] on link "Relist" at bounding box center [358, 185] width 18 height 9
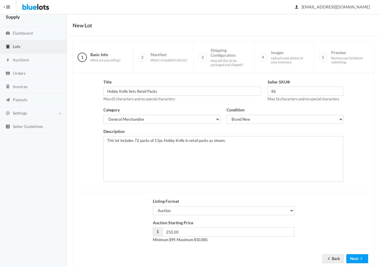
scroll to position [29, 0]
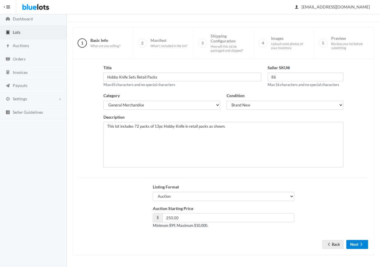
click at [364, 246] on button "Next" at bounding box center [357, 244] width 22 height 9
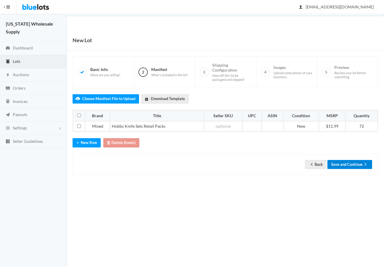
click at [353, 165] on button "Save and Continue" at bounding box center [349, 164] width 45 height 9
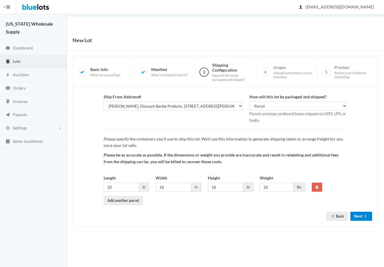
click at [359, 216] on button "Next" at bounding box center [361, 215] width 22 height 9
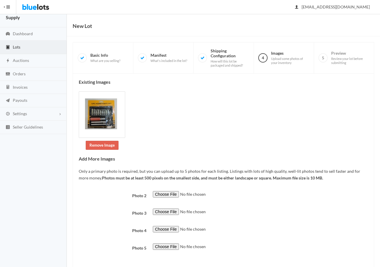
scroll to position [42, 0]
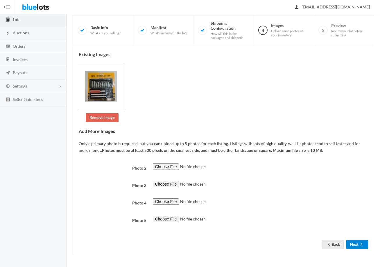
click at [356, 245] on button "Next" at bounding box center [357, 244] width 22 height 9
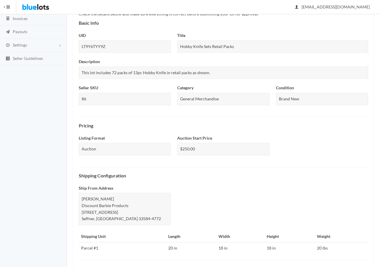
scroll to position [167, 0]
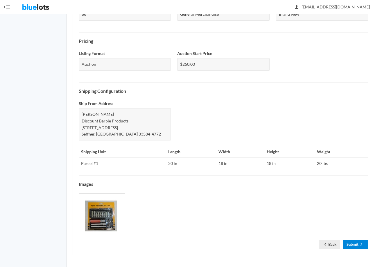
click at [355, 245] on link "Submit" at bounding box center [355, 244] width 25 height 9
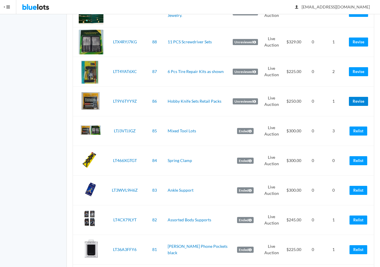
scroll to position [755, 0]
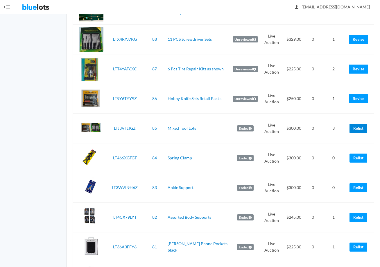
click at [361, 126] on link "Relist" at bounding box center [358, 128] width 18 height 9
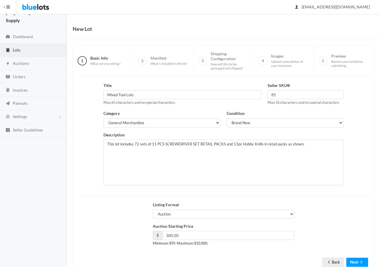
scroll to position [29, 0]
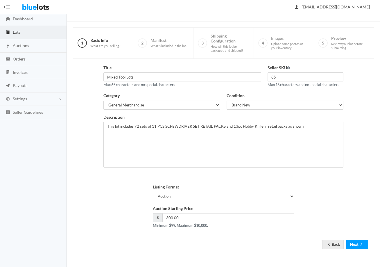
click at [358, 238] on form "Title Mixed Tool Lots Max 65 characters and no special characters Seller SKU 85…" at bounding box center [223, 151] width 289 height 175
click at [358, 244] on button "Next" at bounding box center [357, 244] width 22 height 9
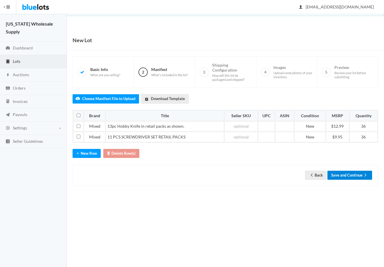
click at [358, 171] on button "Save and Continue" at bounding box center [349, 174] width 45 height 9
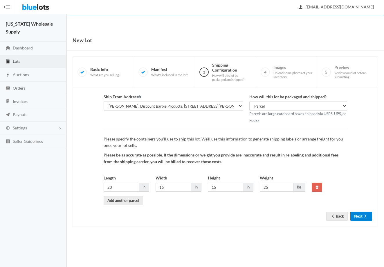
click at [358, 212] on button "Next" at bounding box center [361, 215] width 22 height 9
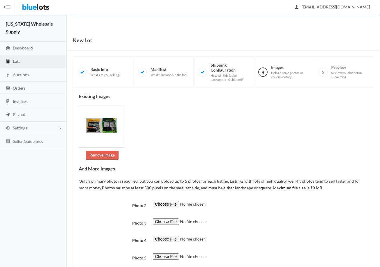
scroll to position [37, 0]
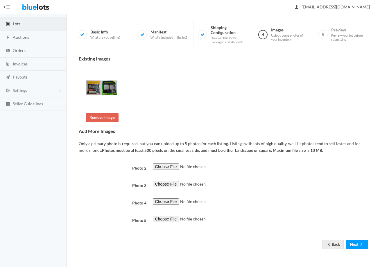
click at [354, 238] on form "Photo 2 Photo 3 Photo 4 Photo 5 Back Next" at bounding box center [223, 201] width 289 height 76
click at [352, 246] on button "Next" at bounding box center [357, 244] width 22 height 9
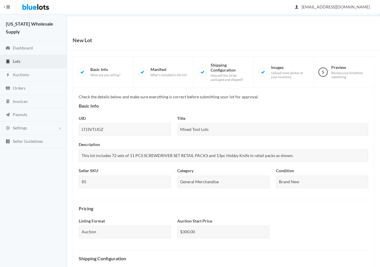
scroll to position [163, 0]
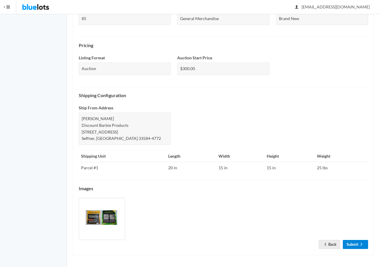
click at [347, 242] on link "Submit" at bounding box center [355, 244] width 25 height 9
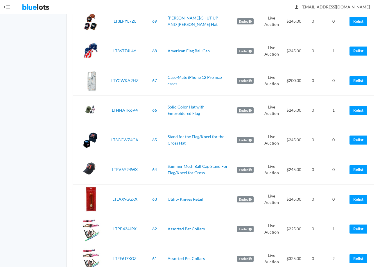
scroll to position [1378, 0]
